Goal: Find specific page/section: Find specific page/section

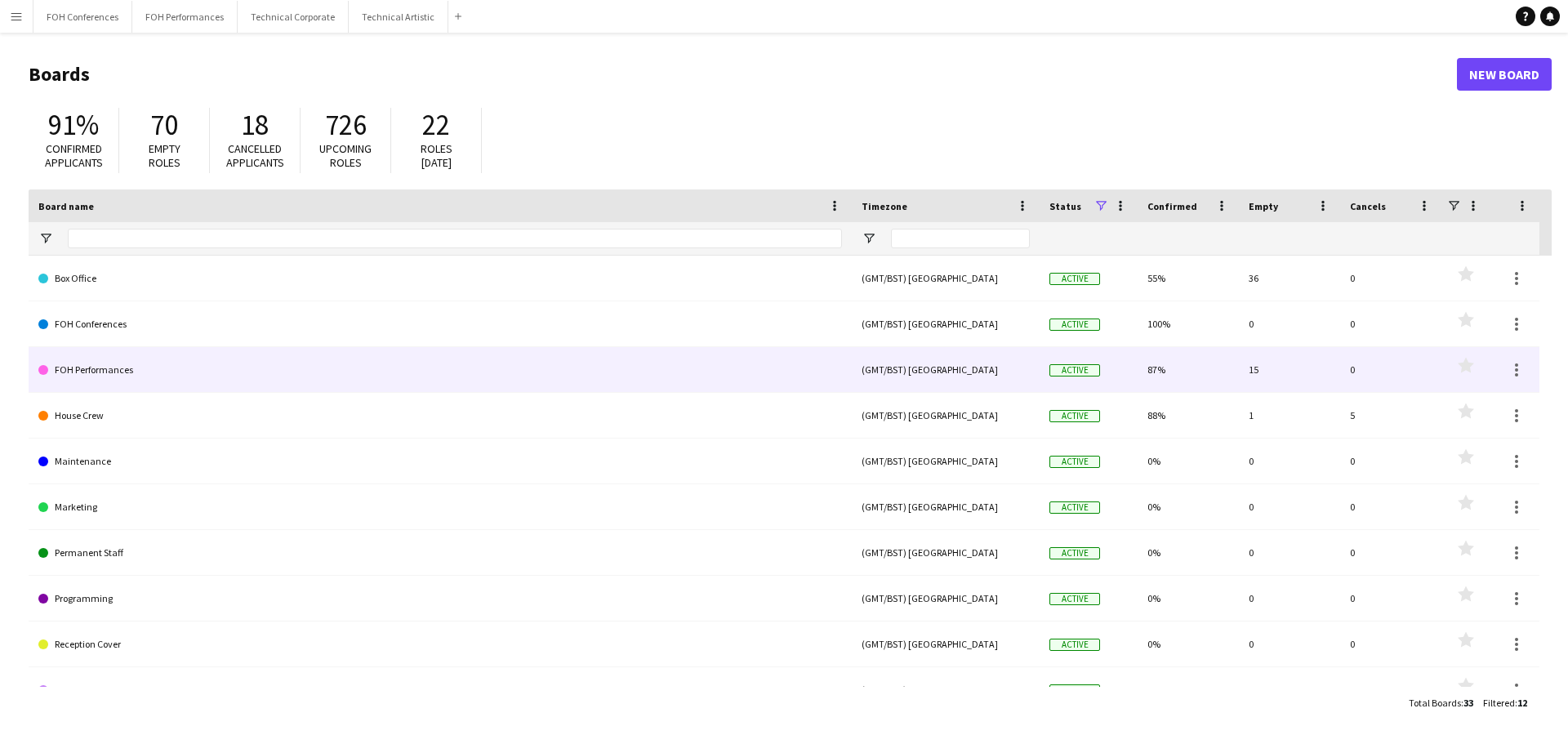
click at [120, 367] on link "FOH Performances" at bounding box center [439, 370] width 803 height 46
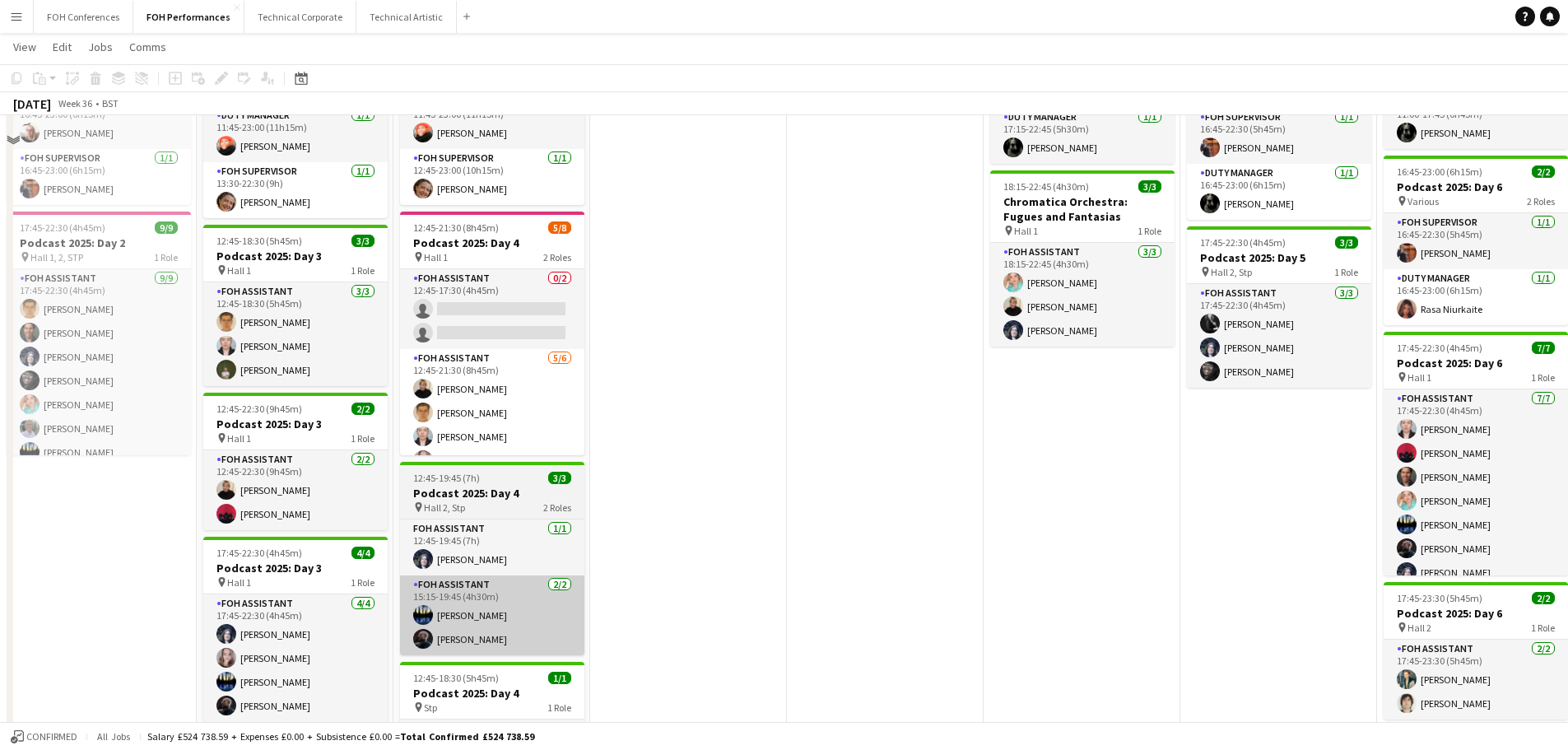
scroll to position [246, 0]
